Goal: Task Accomplishment & Management: Use online tool/utility

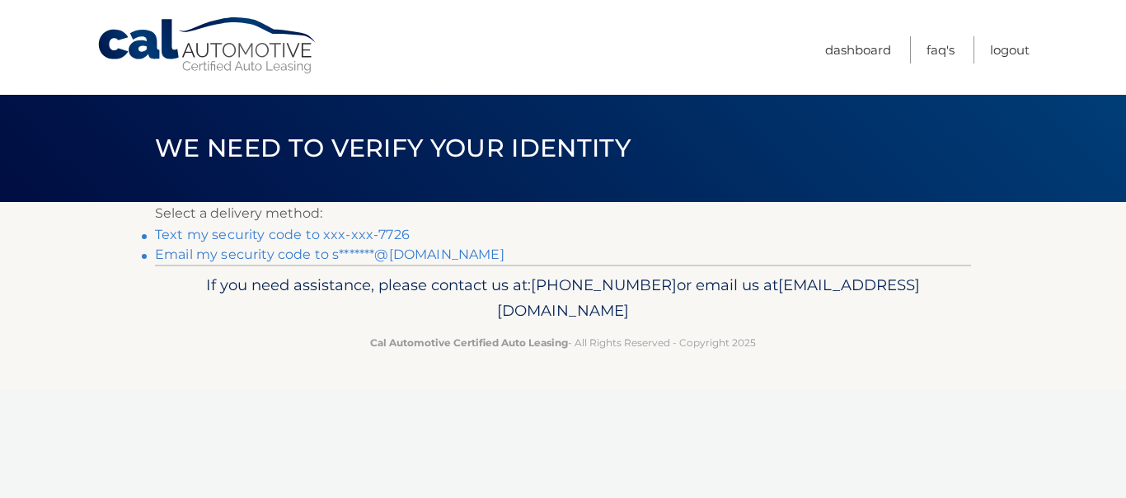
click at [382, 234] on link "Text my security code to xxx-xxx-7726" at bounding box center [282, 235] width 255 height 16
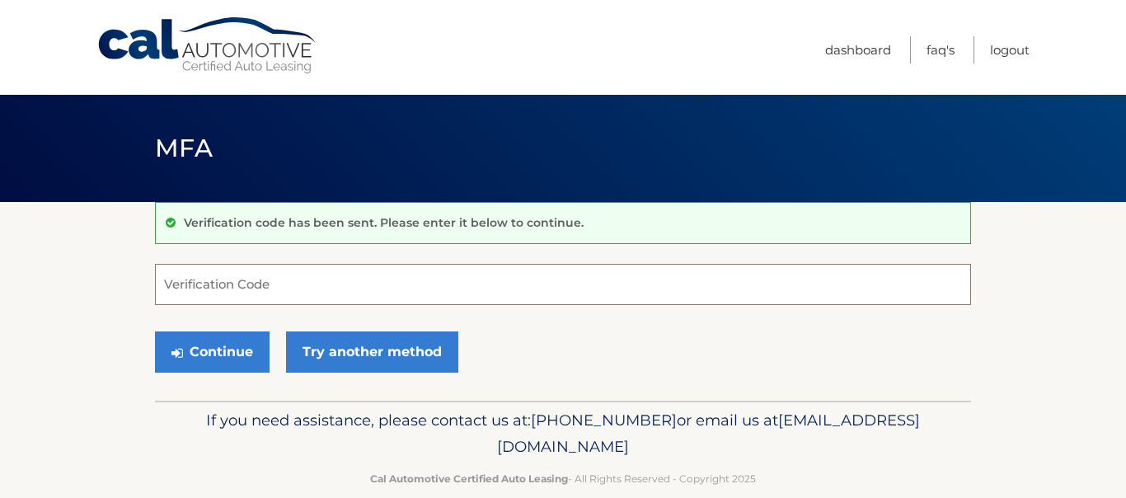
click at [379, 284] on input "Verification Code" at bounding box center [563, 284] width 816 height 41
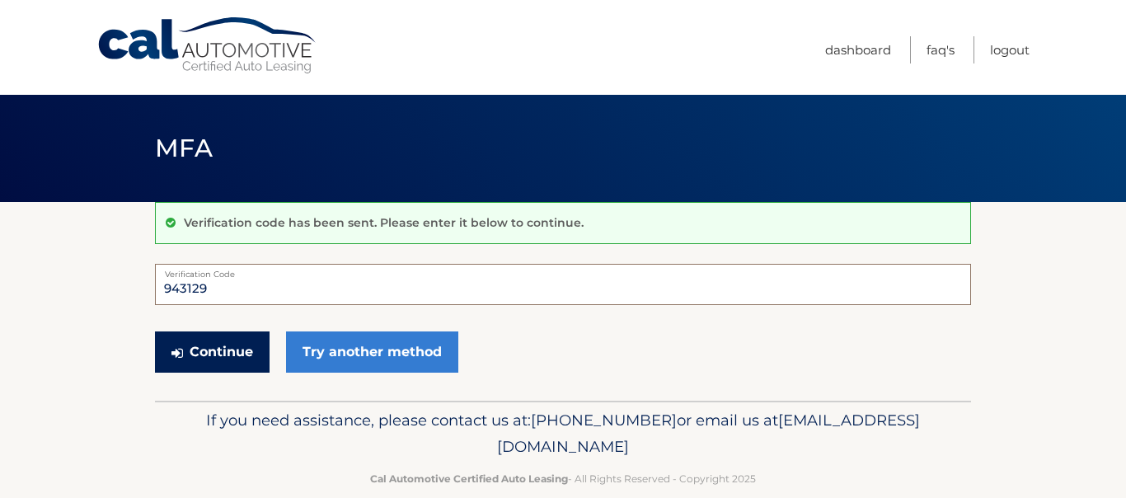
type input "943129"
click at [228, 349] on button "Continue" at bounding box center [212, 351] width 115 height 41
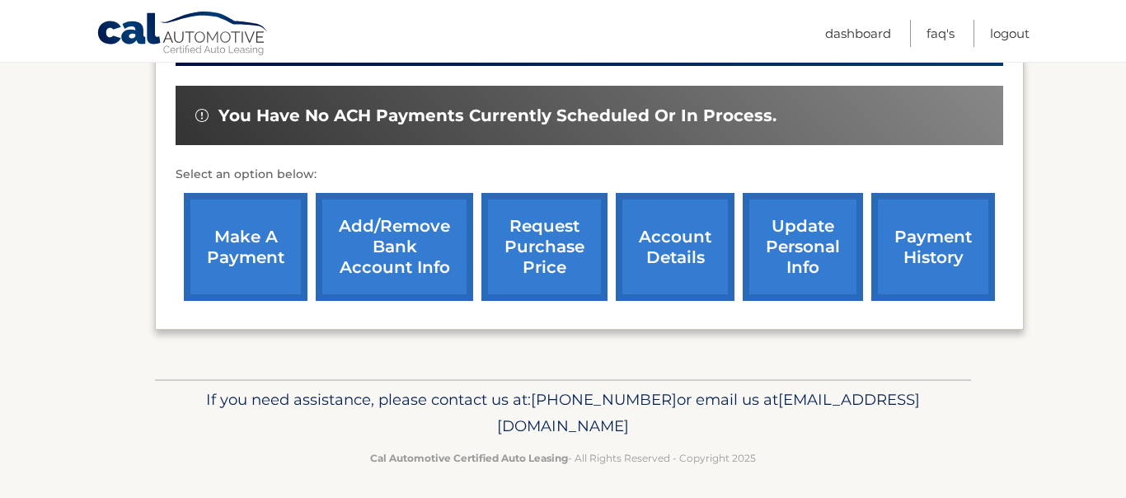
scroll to position [501, 0]
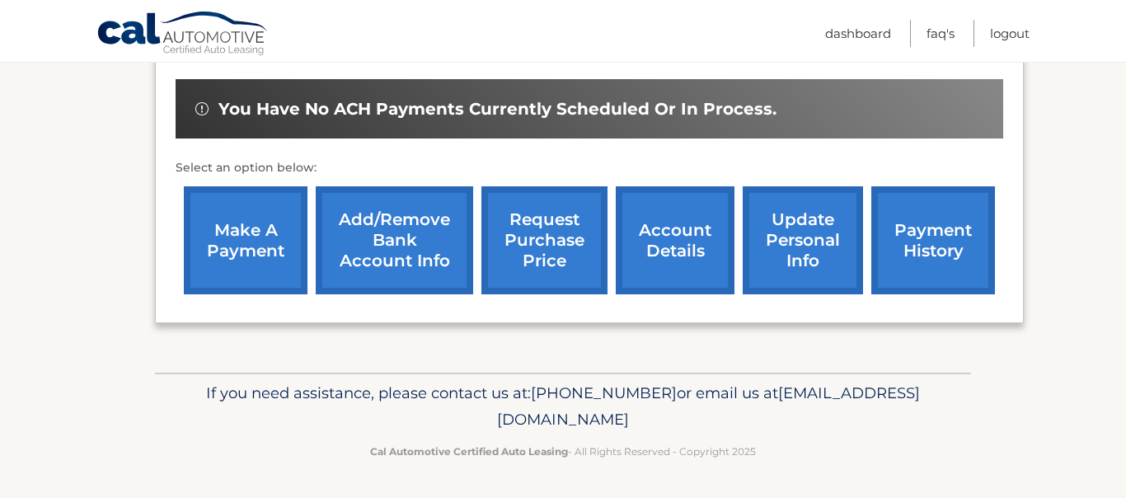
click at [249, 232] on link "make a payment" at bounding box center [246, 240] width 124 height 108
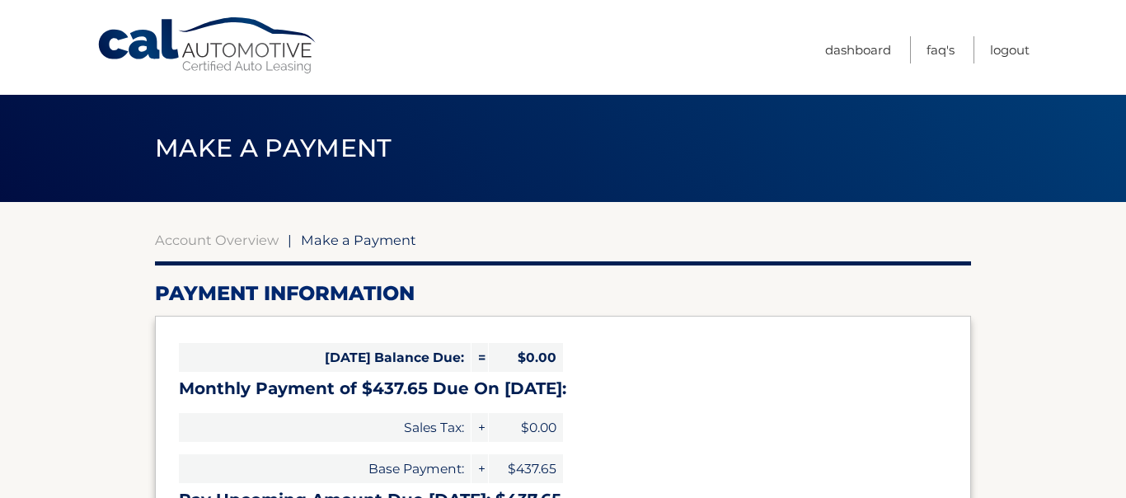
select select "ZGZlN2M5NDAtNTA1NS00MjczLTlkYzUtOGIwMGE3MTNkYTc1"
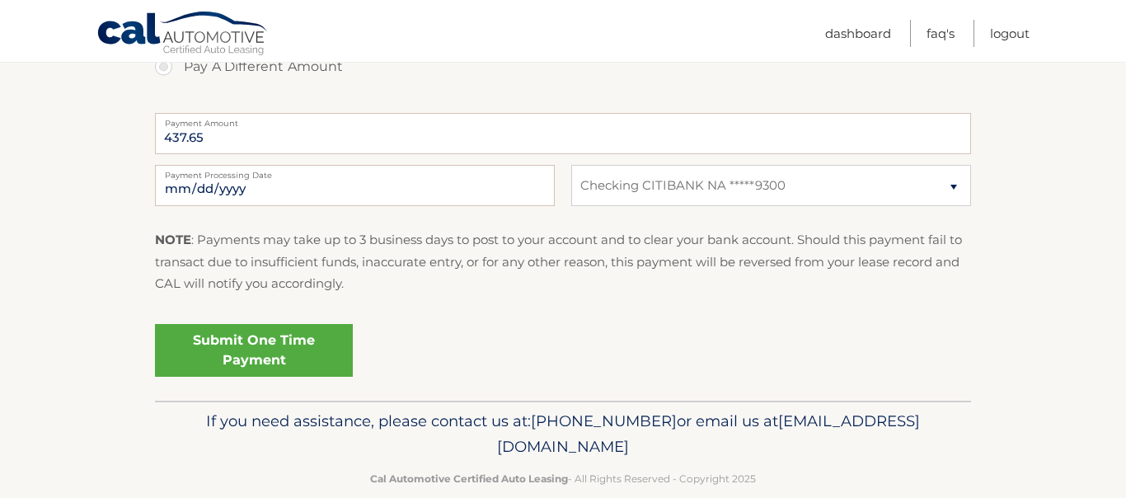
scroll to position [680, 0]
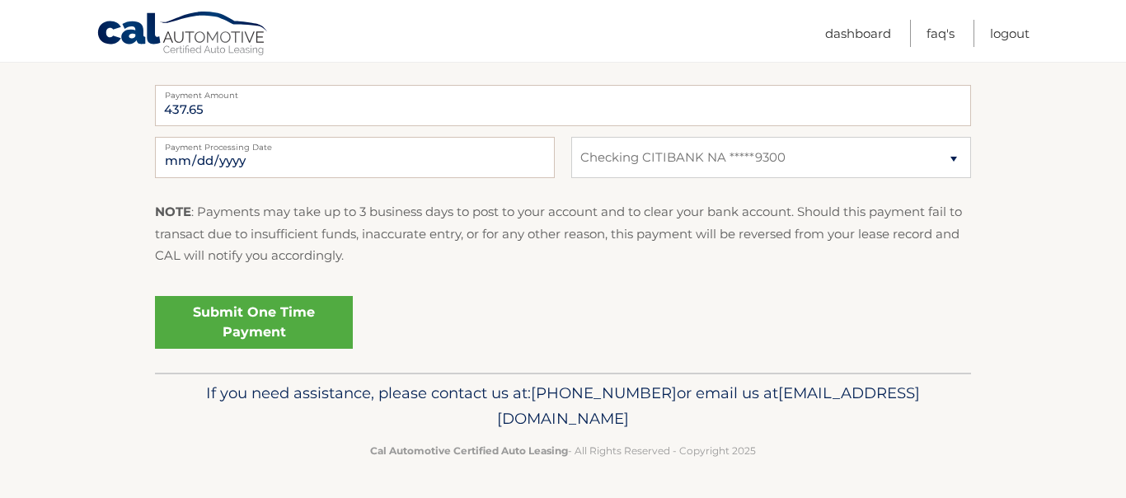
click at [270, 321] on link "Submit One Time Payment" at bounding box center [254, 322] width 198 height 53
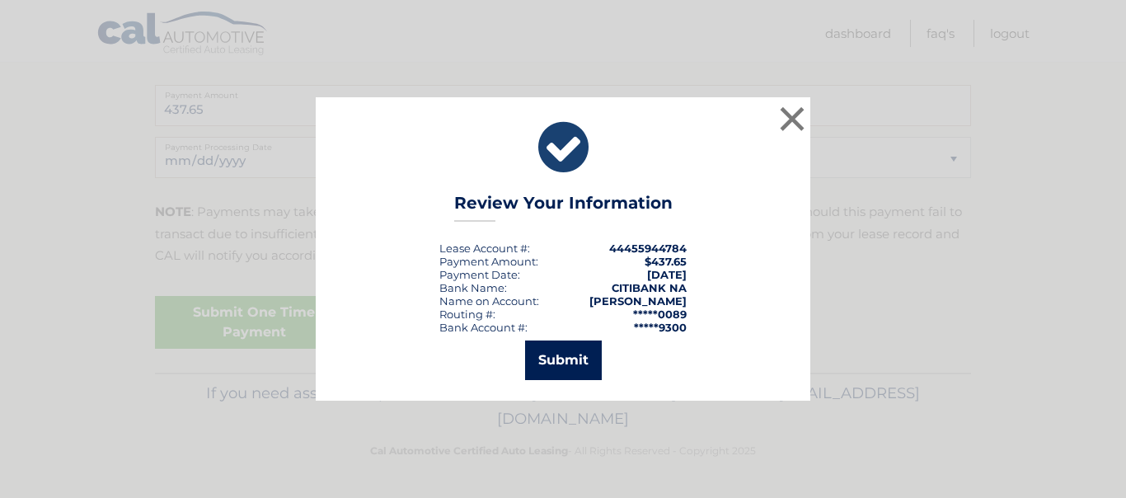
click at [557, 356] on button "Submit" at bounding box center [563, 360] width 77 height 40
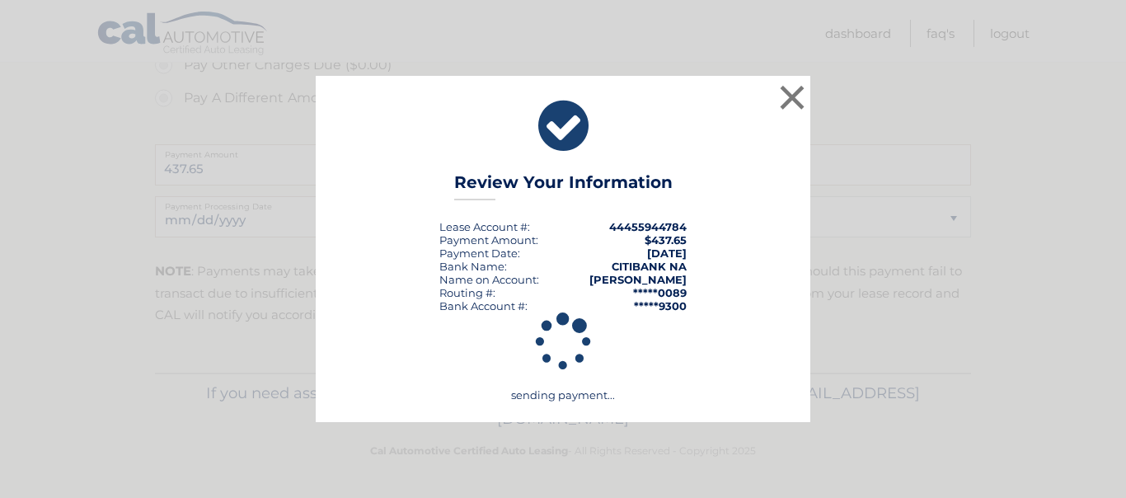
scroll to position [620, 0]
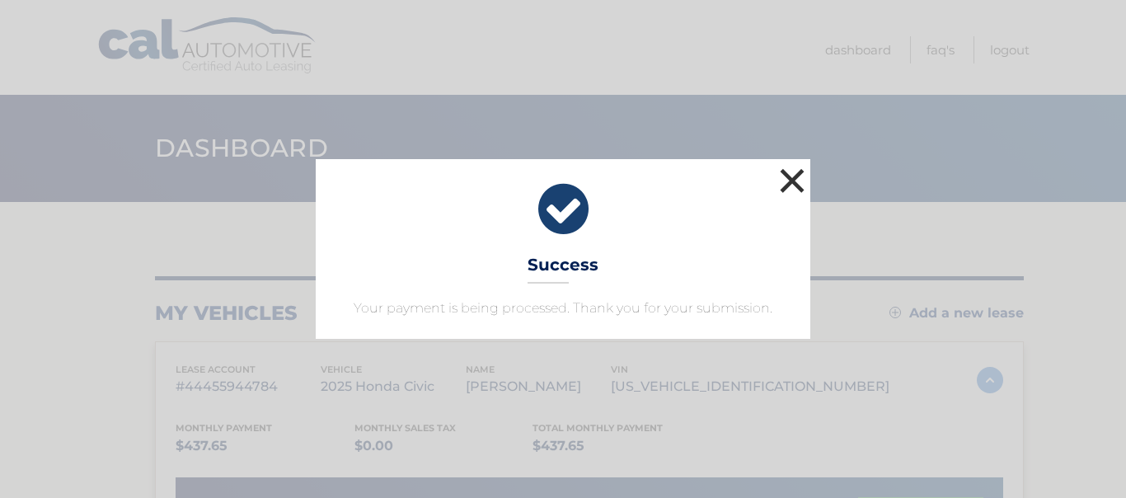
click at [789, 179] on button "×" at bounding box center [791, 180] width 33 height 33
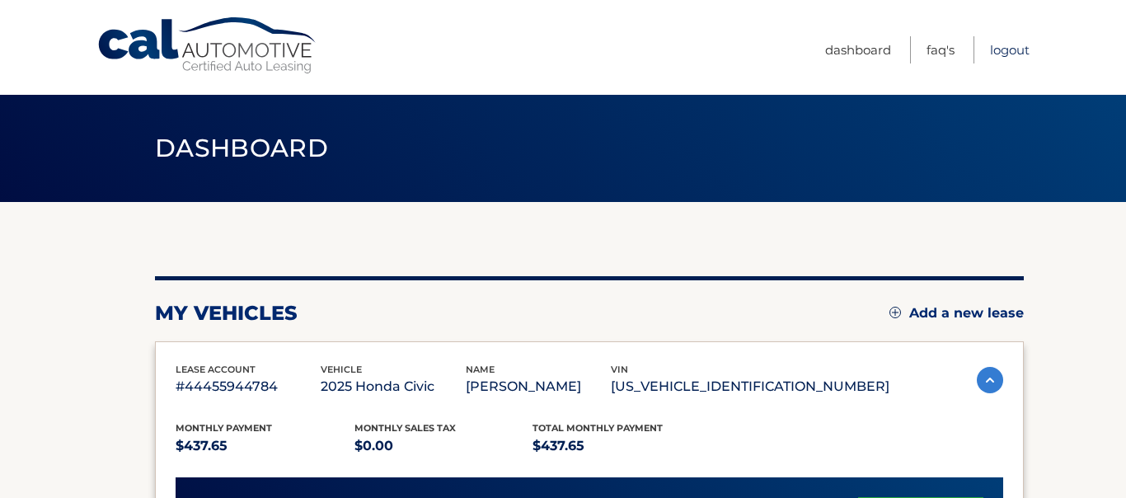
click at [1004, 55] on link "Logout" at bounding box center [1010, 49] width 40 height 27
